Goal: Information Seeking & Learning: Understand process/instructions

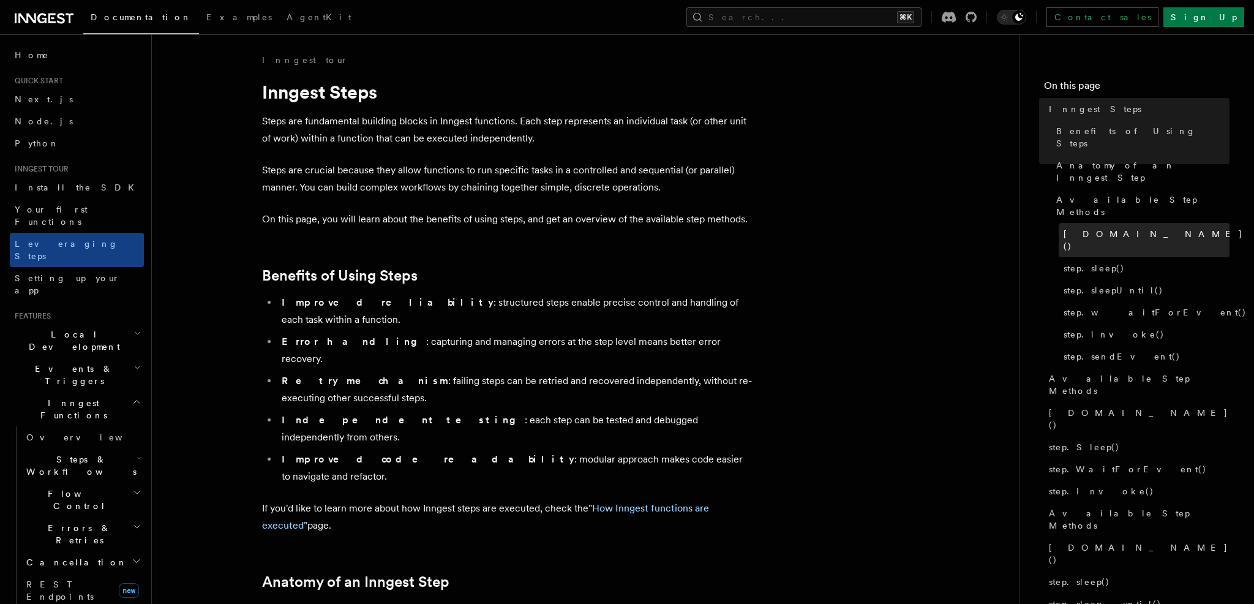
click at [1074, 223] on link "[DOMAIN_NAME]()" at bounding box center [1143, 240] width 171 height 34
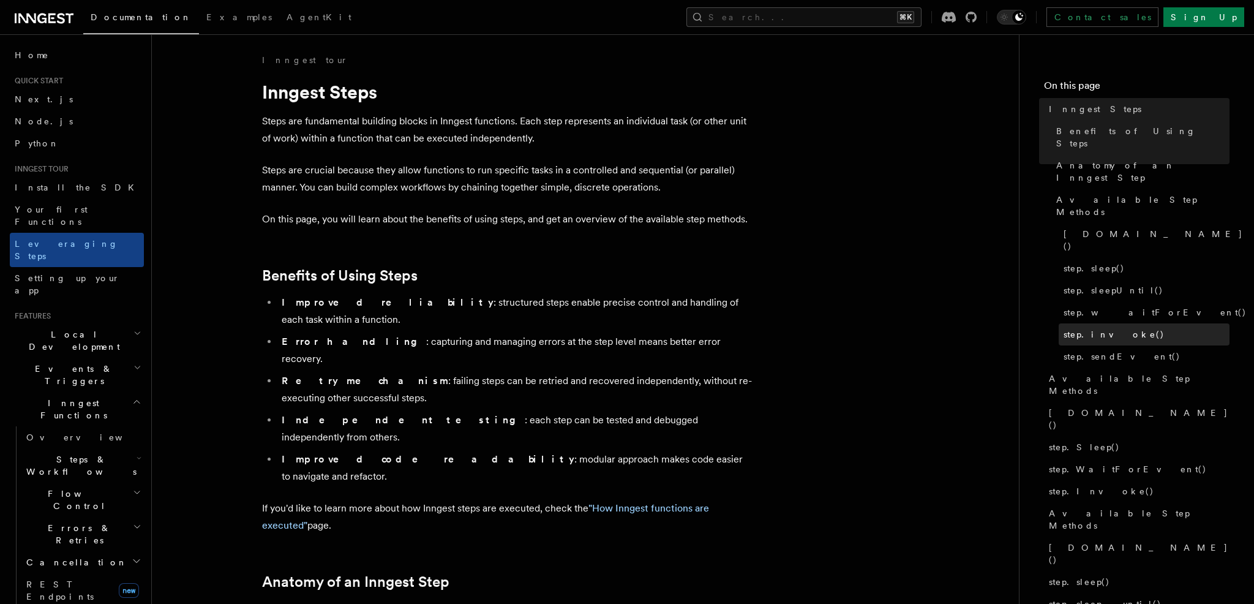
click at [1078, 328] on span "step.invoke()" at bounding box center [1113, 334] width 101 height 12
click at [1098, 328] on span "step.invoke()" at bounding box center [1113, 334] width 101 height 12
click at [1101, 328] on span "step.invoke()" at bounding box center [1113, 334] width 101 height 12
click at [1099, 328] on span "step.invoke()" at bounding box center [1113, 334] width 101 height 12
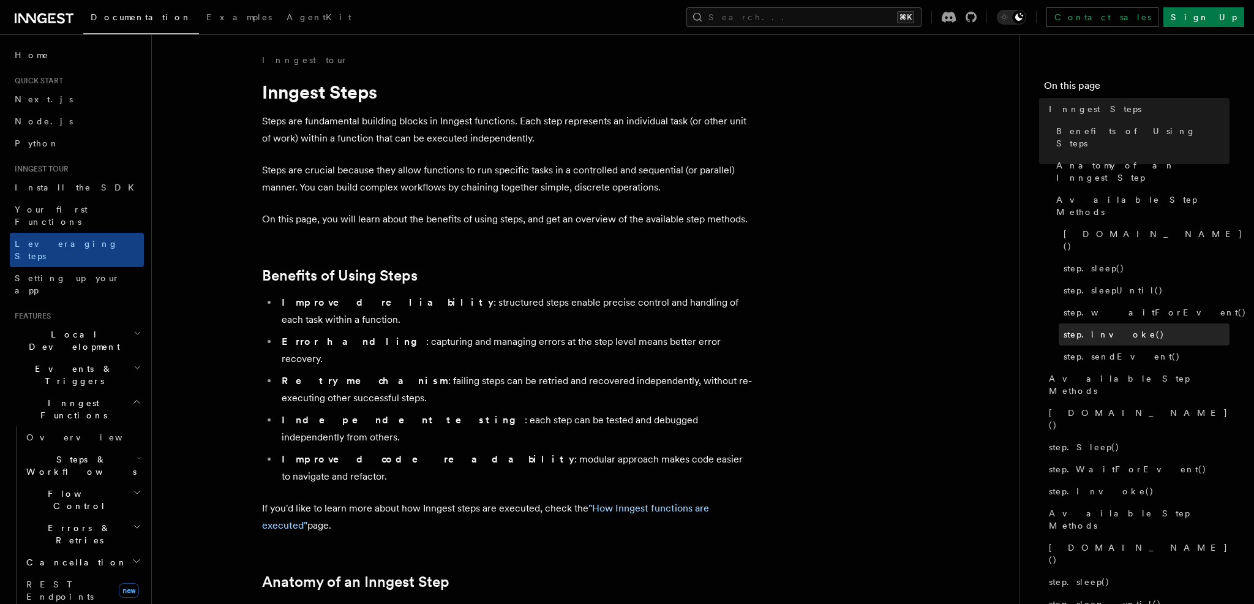
click at [1105, 328] on span "step.invoke()" at bounding box center [1113, 334] width 101 height 12
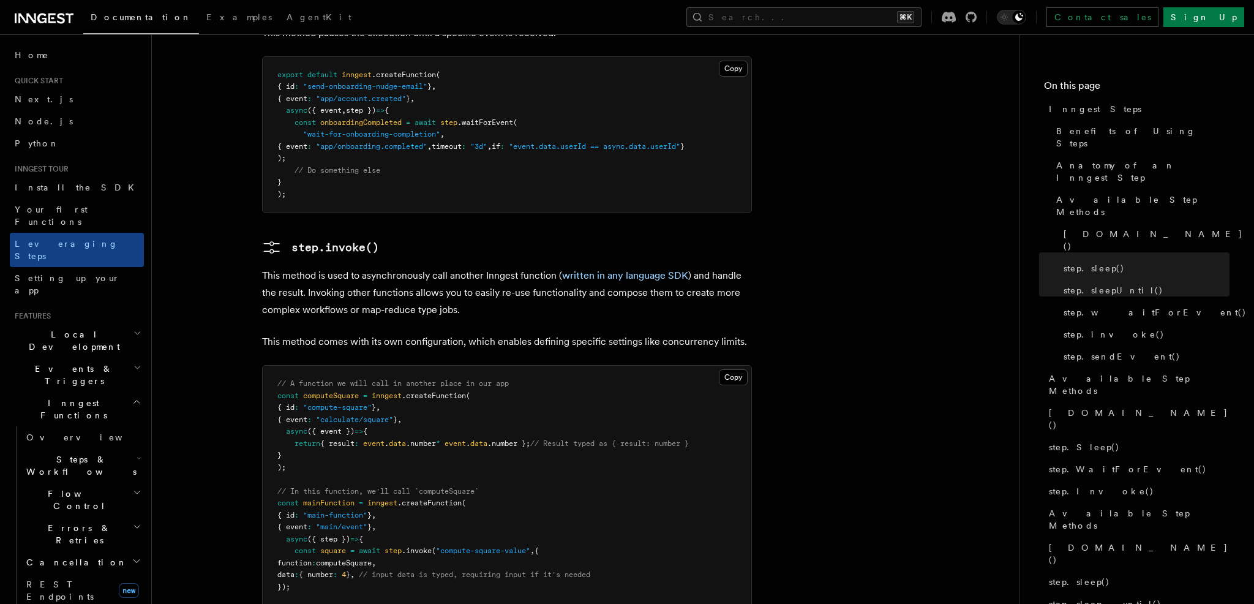
scroll to position [2013, 0]
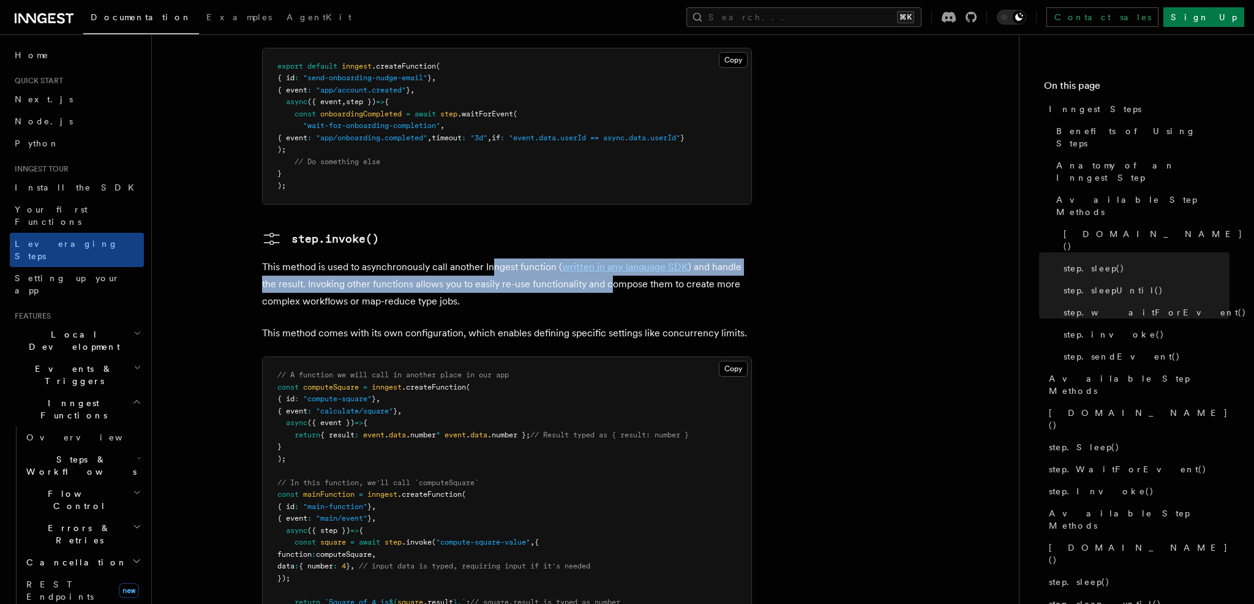
drag, startPoint x: 495, startPoint y: 183, endPoint x: 609, endPoint y: 207, distance: 116.9
click at [609, 258] on p "This method is used to asynchronously call another Inngest function ( written i…" at bounding box center [507, 283] width 490 height 51
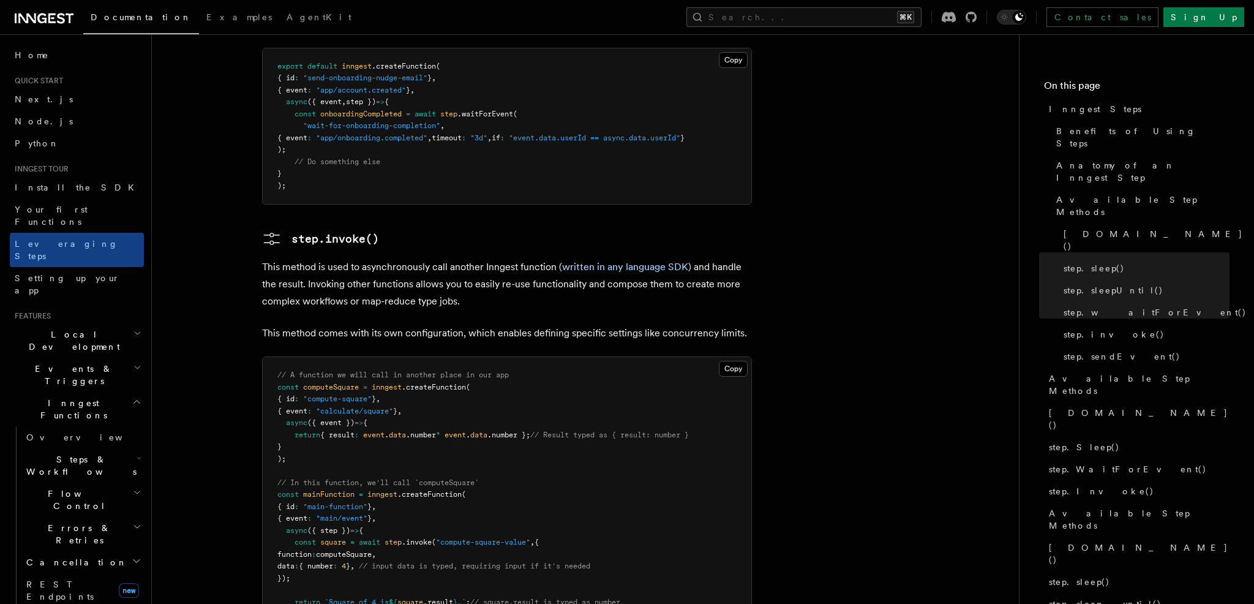
click at [604, 258] on p "This method is used to asynchronously call another Inngest function ( written i…" at bounding box center [507, 283] width 490 height 51
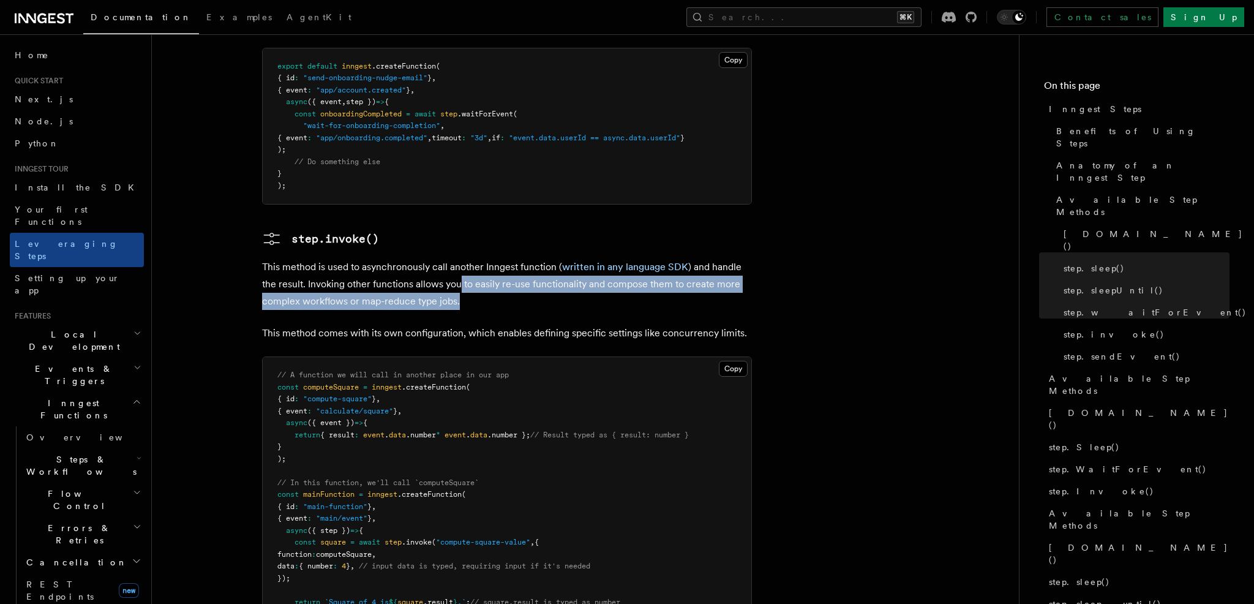
drag, startPoint x: 458, startPoint y: 199, endPoint x: 476, endPoint y: 220, distance: 27.0
click at [476, 258] on p "This method is used to asynchronously call another Inngest function ( written i…" at bounding box center [507, 283] width 490 height 51
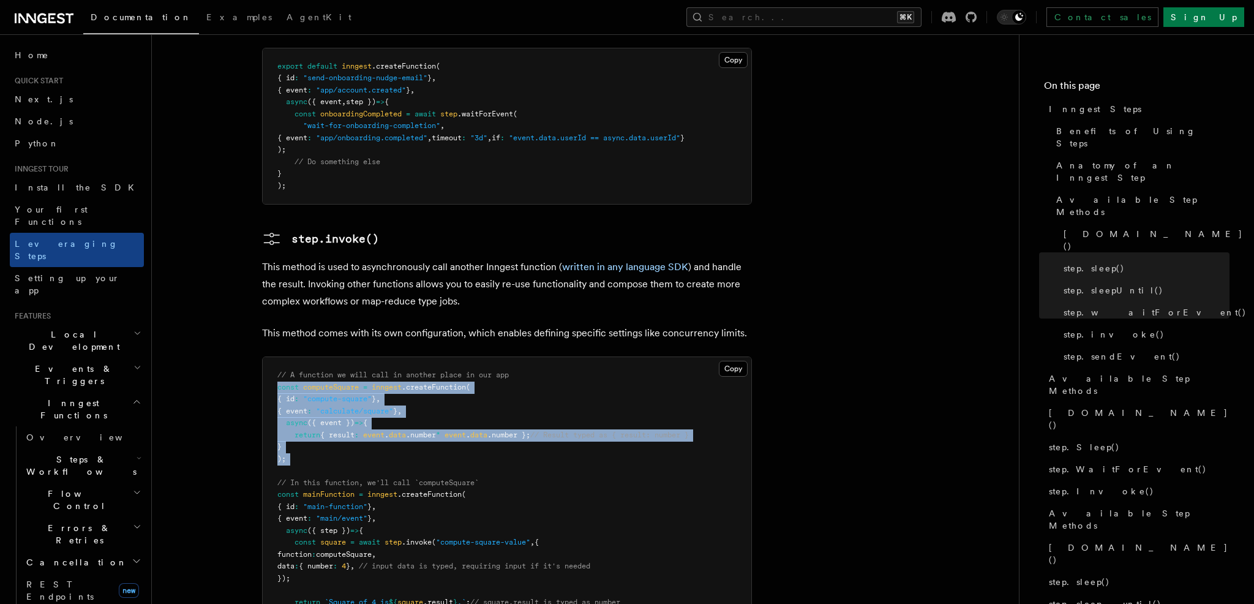
drag, startPoint x: 275, startPoint y: 302, endPoint x: 314, endPoint y: 383, distance: 90.1
click at [314, 383] on pre "// A function we will call in another place in our app const computeSquare = in…" at bounding box center [507, 500] width 488 height 287
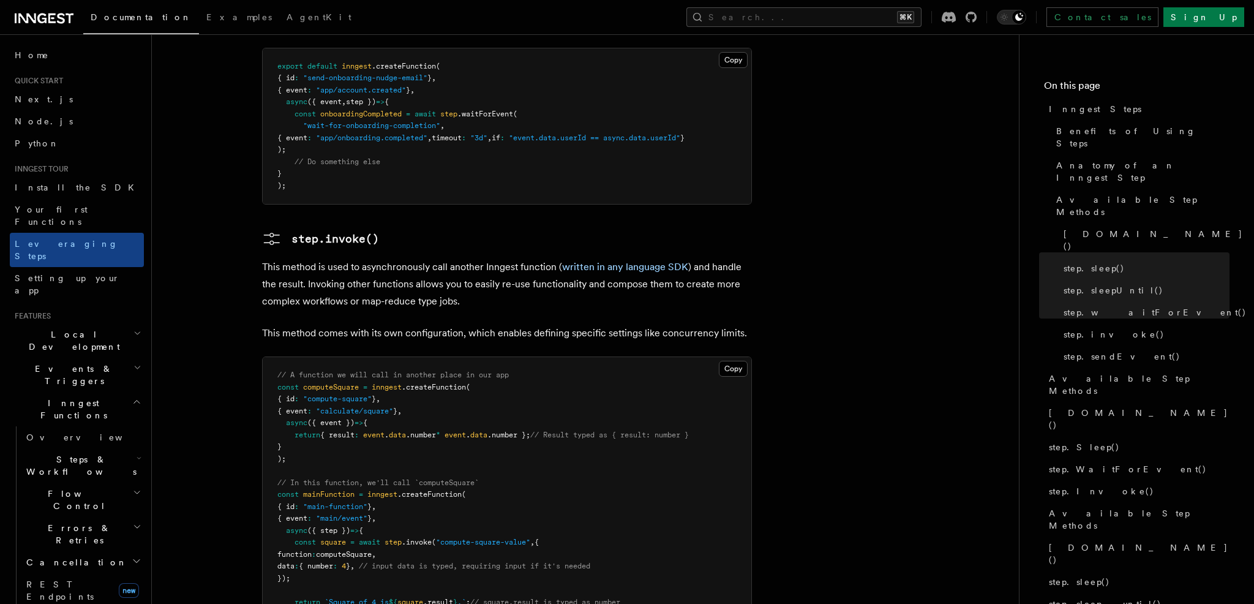
click at [298, 406] on span "{ event" at bounding box center [292, 410] width 30 height 9
drag, startPoint x: 283, startPoint y: 325, endPoint x: 424, endPoint y: 322, distance: 140.8
click at [424, 357] on pre "// A function we will call in another place in our app const computeSquare = in…" at bounding box center [507, 500] width 488 height 287
drag, startPoint x: 297, startPoint y: 458, endPoint x: 536, endPoint y: 495, distance: 241.5
click at [536, 495] on pre "// A function we will call in another place in our app const computeSquare = in…" at bounding box center [507, 500] width 488 height 287
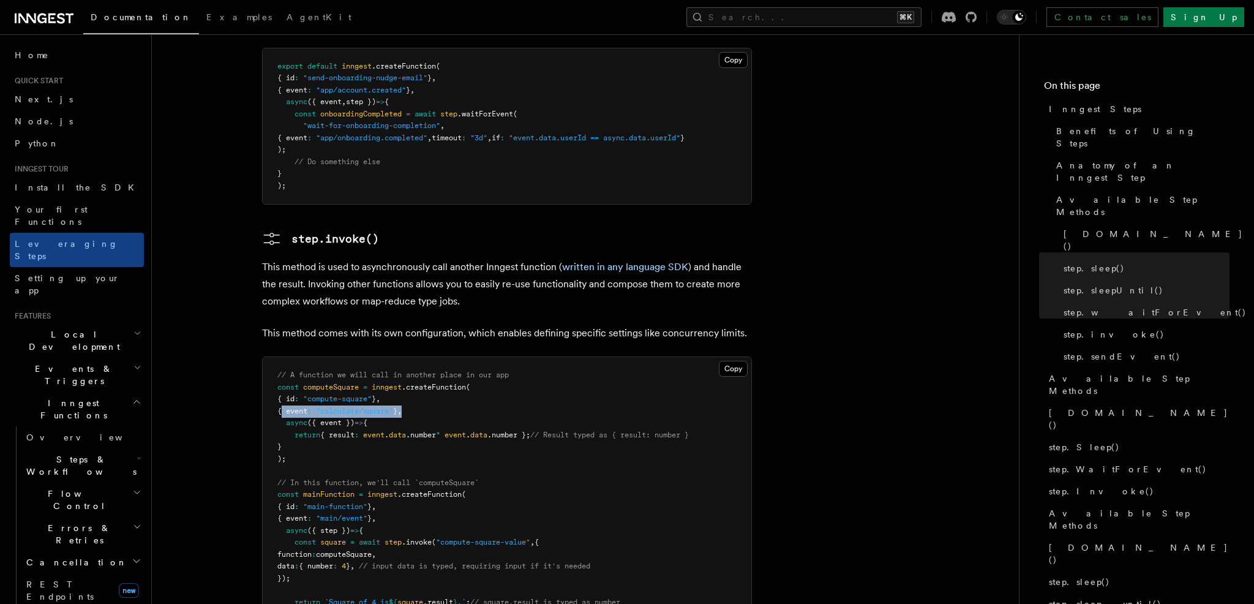
click at [536, 495] on pre "// A function we will call in another place in our app const computeSquare = in…" at bounding box center [507, 500] width 488 height 287
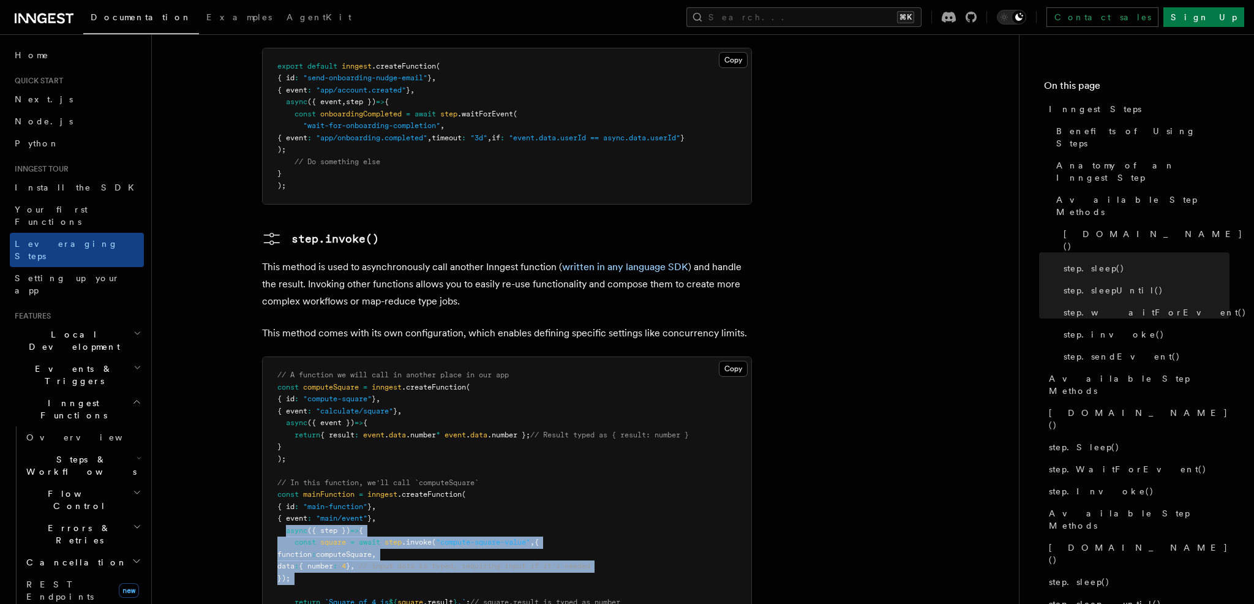
drag, startPoint x: 510, startPoint y: 502, endPoint x: 286, endPoint y: 451, distance: 229.7
click at [286, 451] on pre "// A function we will call in another place in our app const computeSquare = in…" at bounding box center [507, 500] width 488 height 287
click at [451, 449] on pre "// A function we will call in another place in our app const computeSquare = in…" at bounding box center [507, 500] width 488 height 287
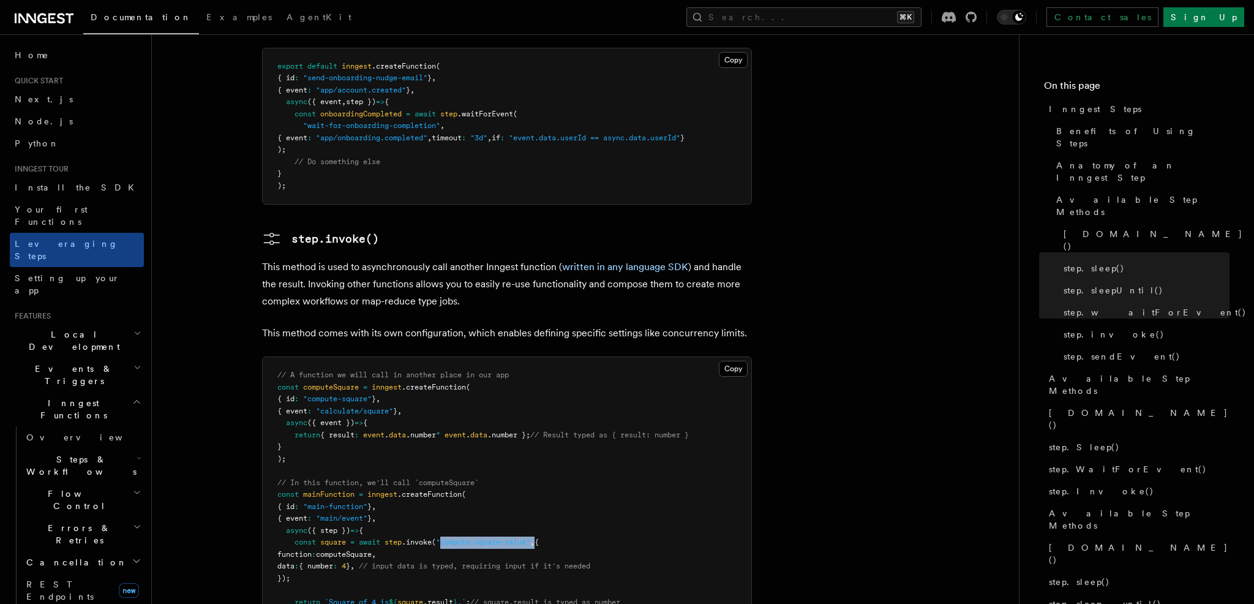
drag, startPoint x: 443, startPoint y: 458, endPoint x: 542, endPoint y: 454, distance: 99.9
click at [539, 537] on span "const square = await step .invoke ( "compute-square-value" , {" at bounding box center [407, 541] width 261 height 9
click at [370, 550] on span "computeSquare" at bounding box center [344, 554] width 56 height 9
click at [312, 550] on span "function" at bounding box center [294, 554] width 34 height 9
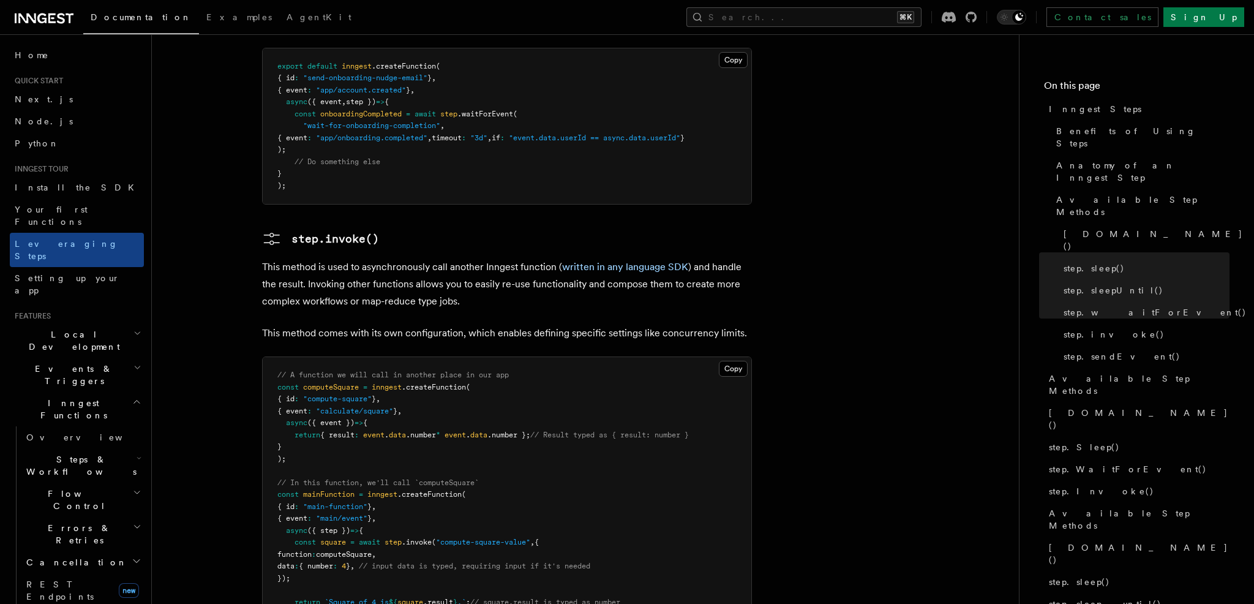
click at [372, 550] on span "computeSquare" at bounding box center [344, 554] width 56 height 9
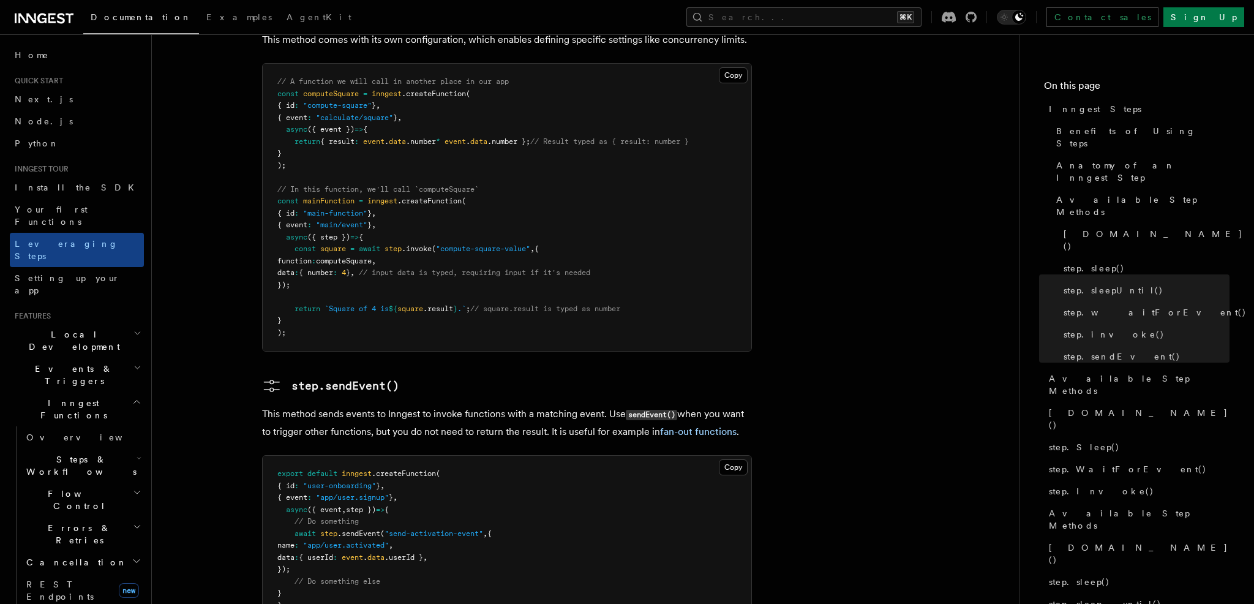
scroll to position [2311, 0]
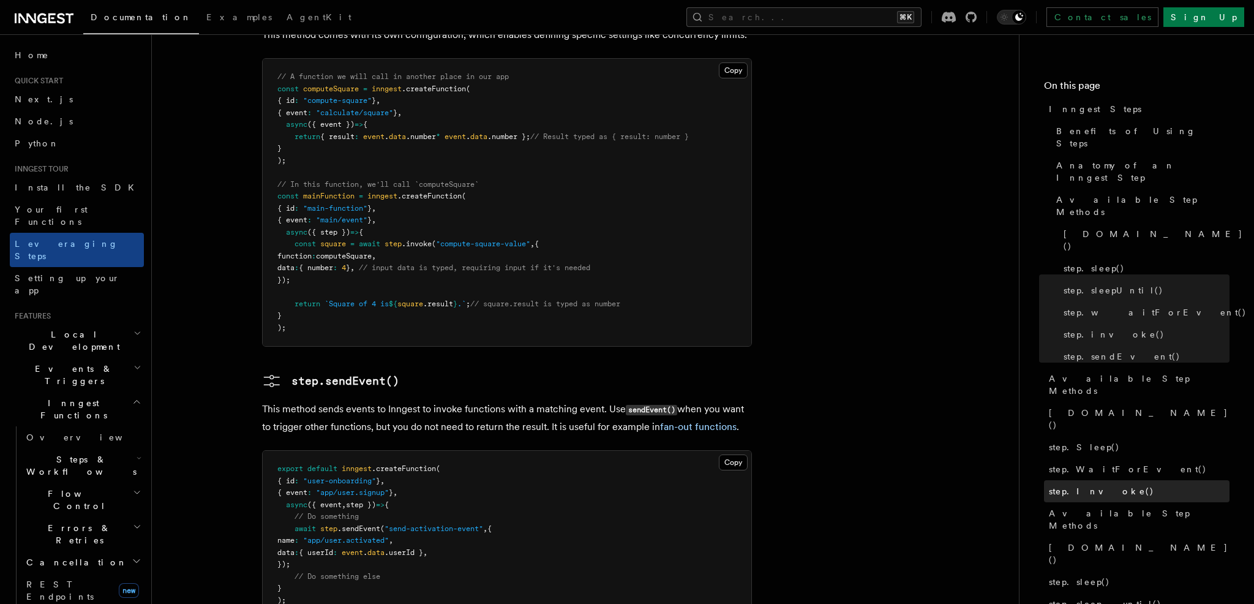
click at [1080, 485] on span "step.Invoke()" at bounding box center [1101, 491] width 105 height 12
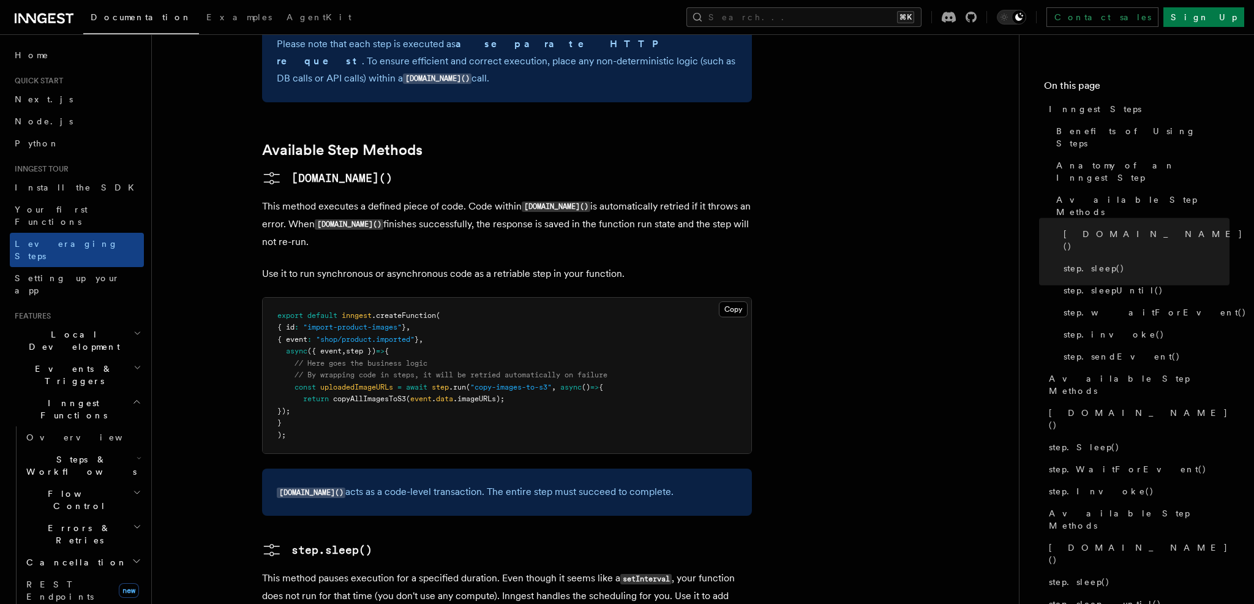
scroll to position [762, 0]
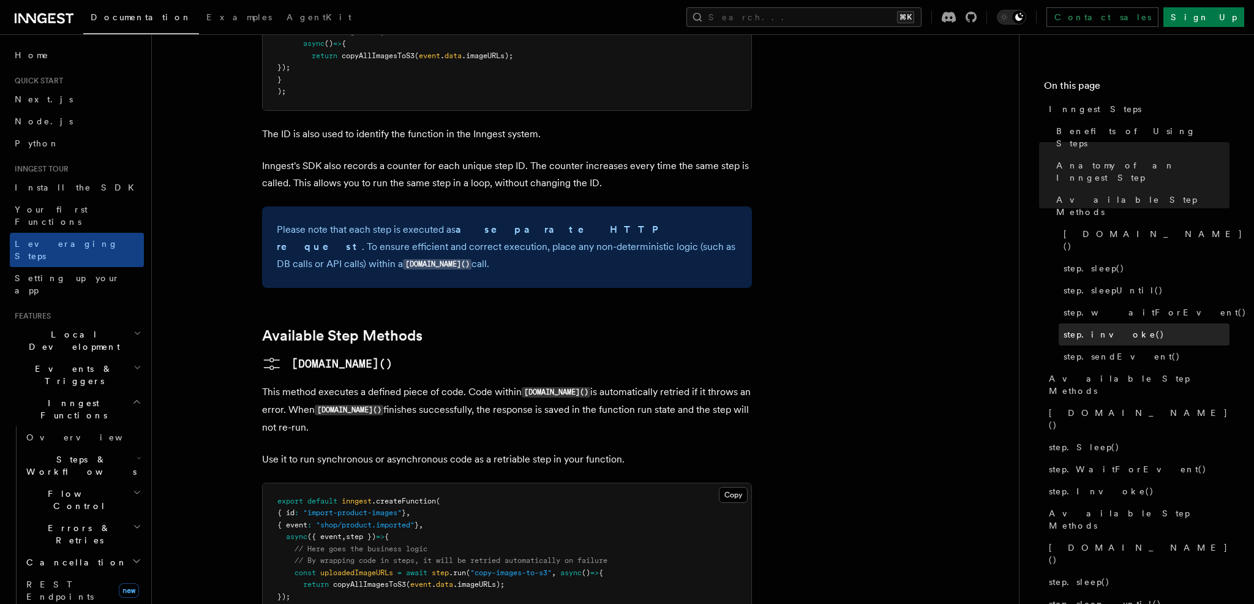
click at [1092, 328] on span "step.invoke()" at bounding box center [1113, 334] width 101 height 12
click at [1093, 279] on link "step.sleepUntil()" at bounding box center [1143, 290] width 171 height 22
click at [1093, 284] on span "step.sleepUntil()" at bounding box center [1113, 290] width 100 height 12
click at [1093, 328] on span "step.invoke()" at bounding box center [1113, 334] width 101 height 12
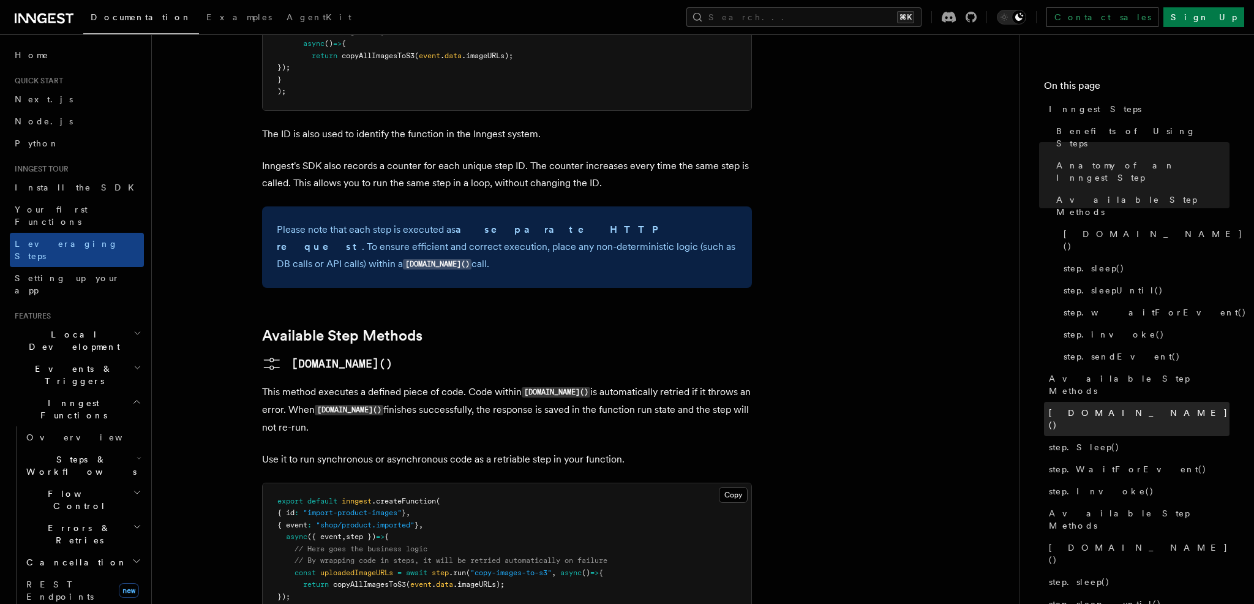
click at [1091, 402] on link "[DOMAIN_NAME]()" at bounding box center [1136, 419] width 185 height 34
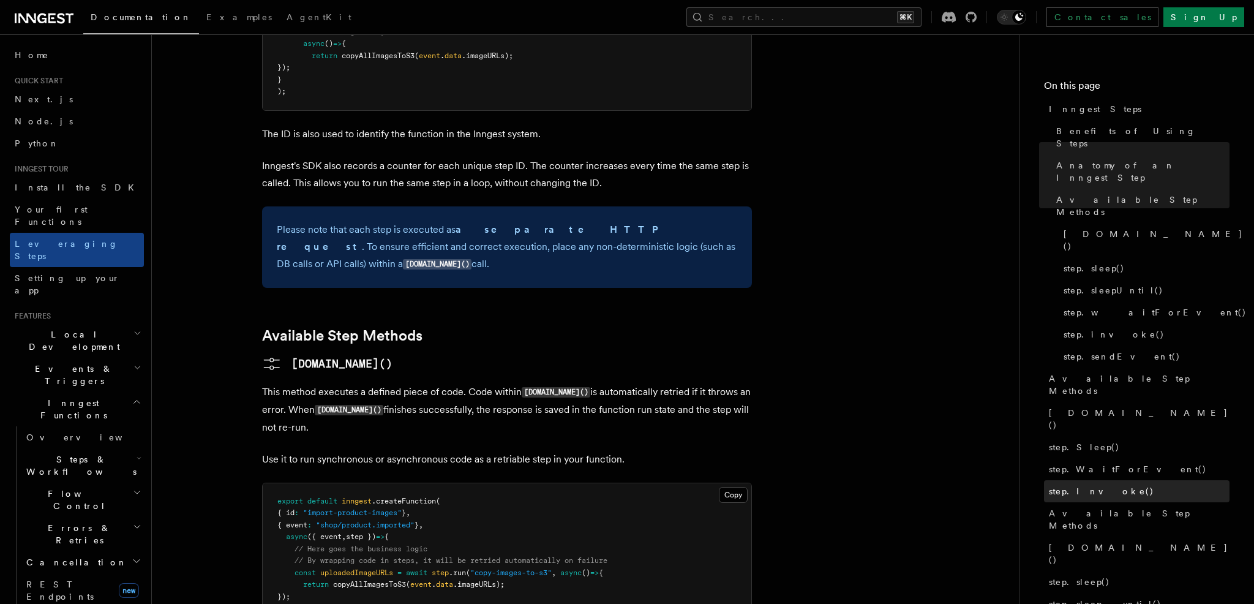
click at [1091, 480] on link "step.Invoke()" at bounding box center [1136, 491] width 185 height 22
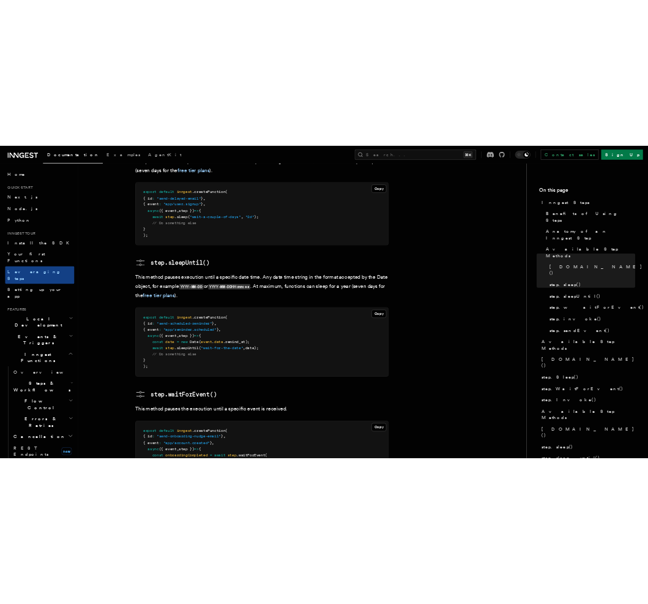
scroll to position [1529, 0]
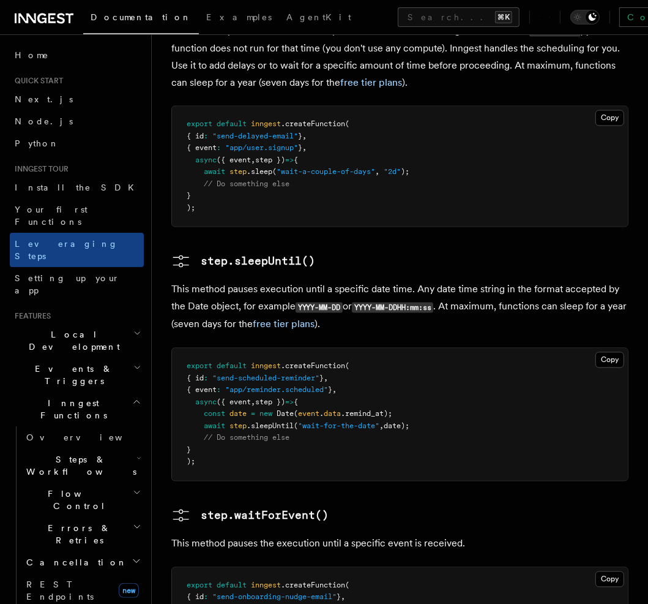
drag, startPoint x: 834, startPoint y: 240, endPoint x: 690, endPoint y: 78, distance: 216.8
click at [0, 0] on div "Documentation Examples AgentKit Search... ⌘K Contact sales Sign Up Search... Do…" at bounding box center [324, 163] width 648 height 3384
